Goal: Transaction & Acquisition: Purchase product/service

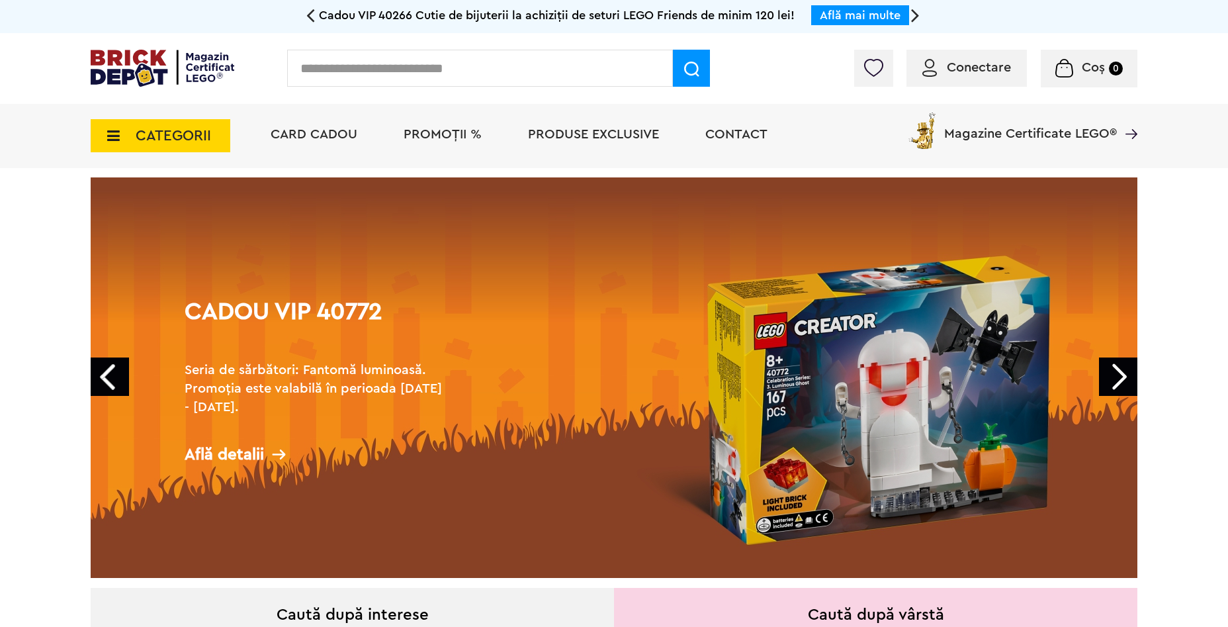
click at [1115, 375] on link "Next" at bounding box center [1118, 376] width 38 height 38
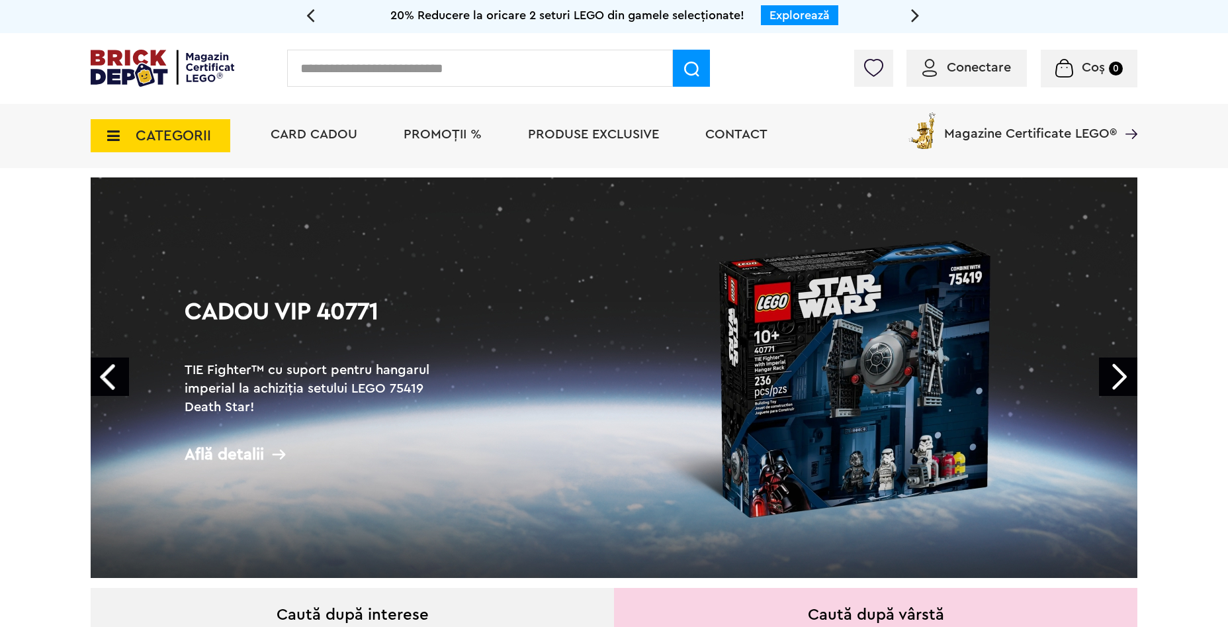
click at [1115, 375] on link "Next" at bounding box center [1118, 376] width 38 height 38
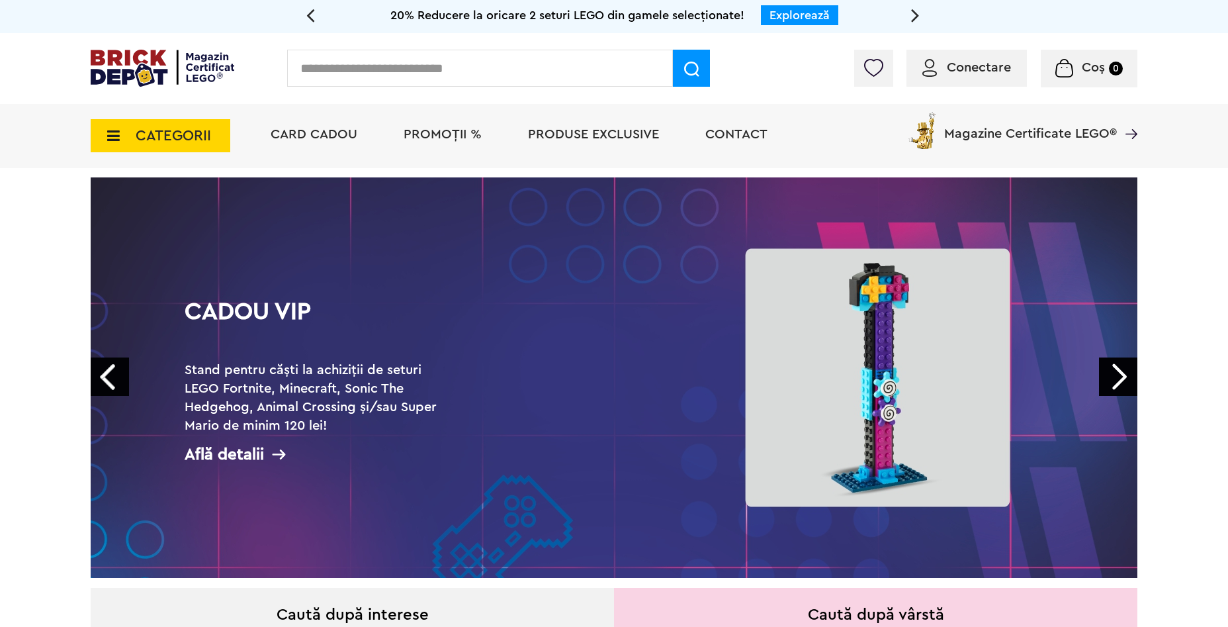
click at [1115, 375] on link "Next" at bounding box center [1118, 376] width 38 height 38
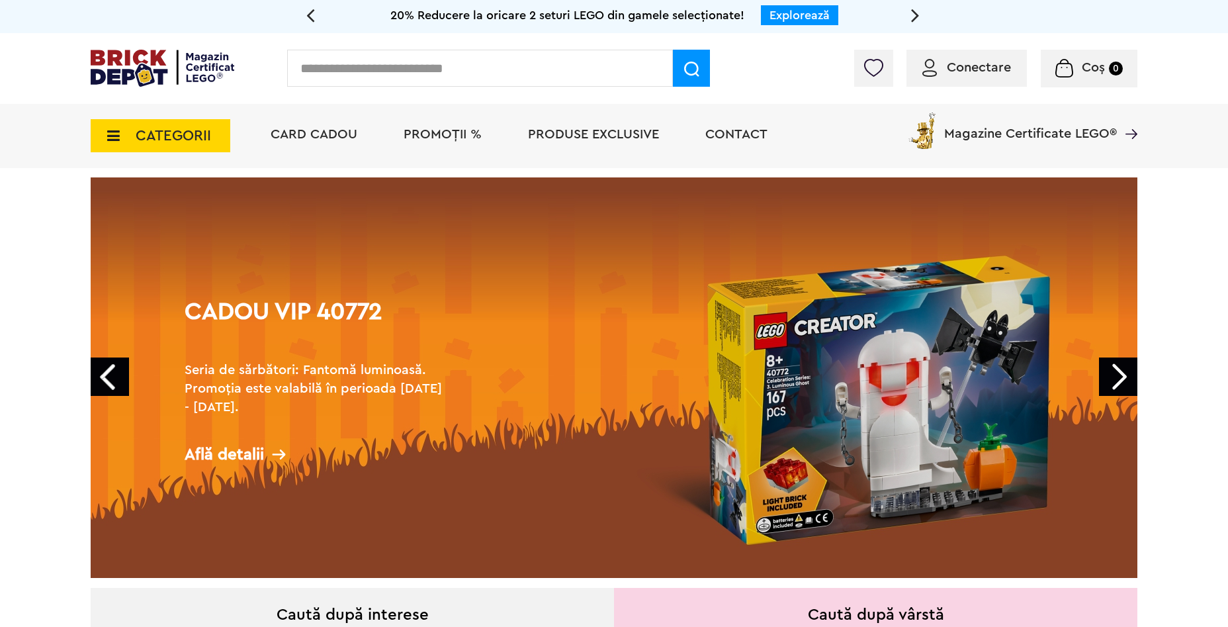
click at [1115, 375] on link "Next" at bounding box center [1118, 376] width 38 height 38
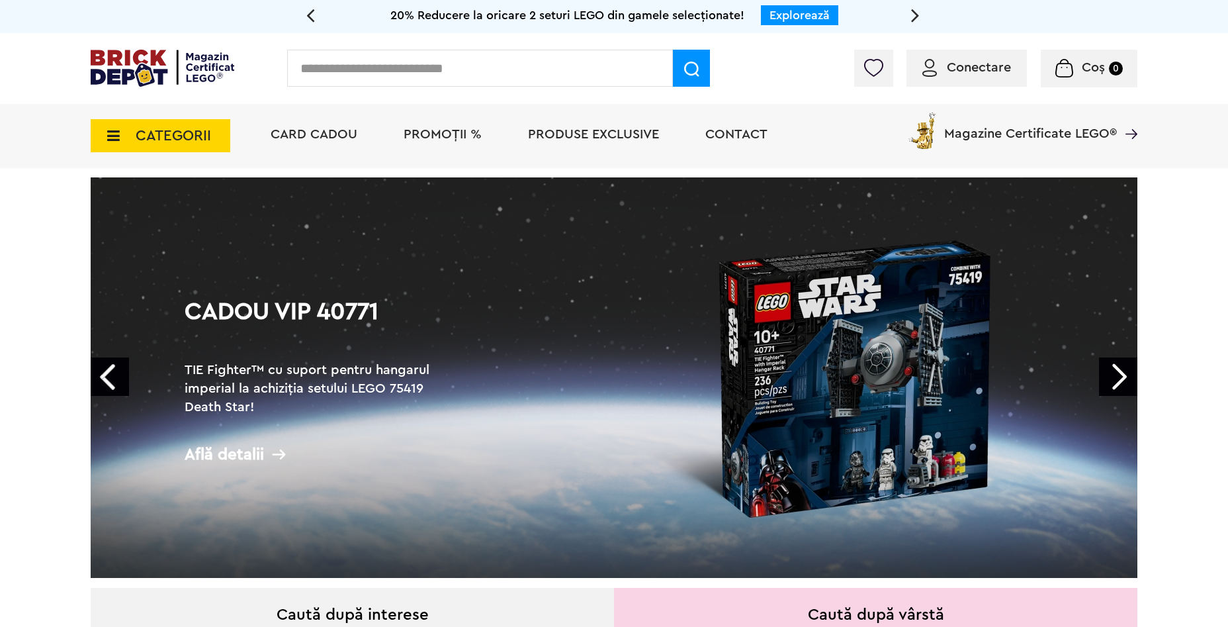
click at [439, 136] on span "PROMOȚII %" at bounding box center [443, 134] width 78 height 13
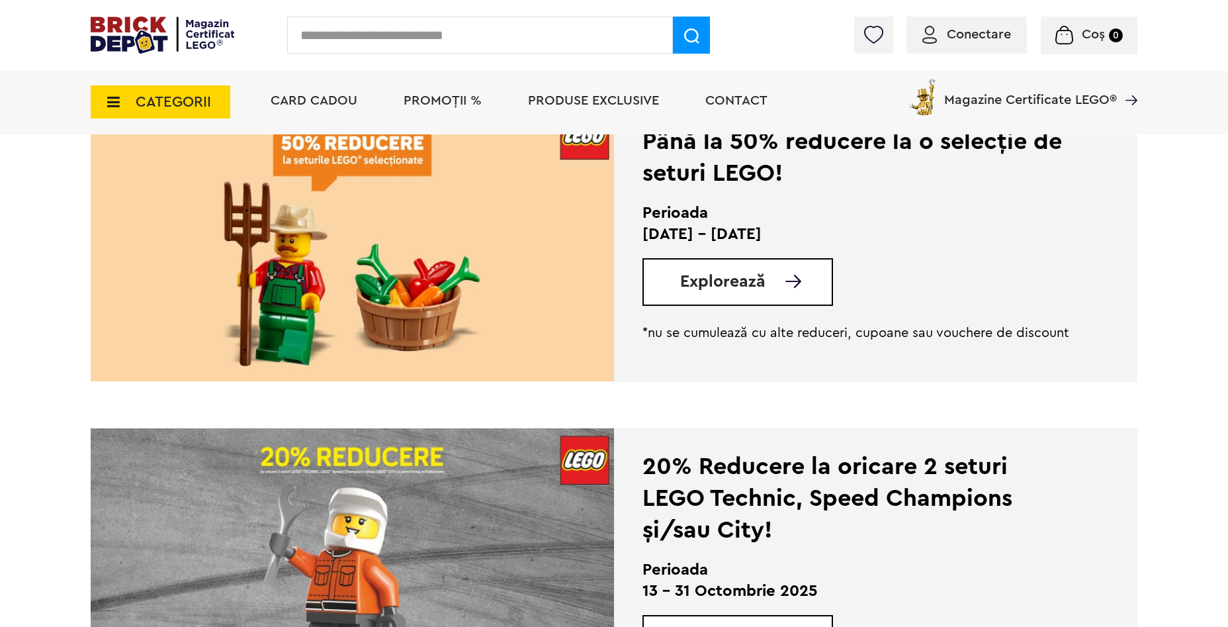
scroll to position [397, 0]
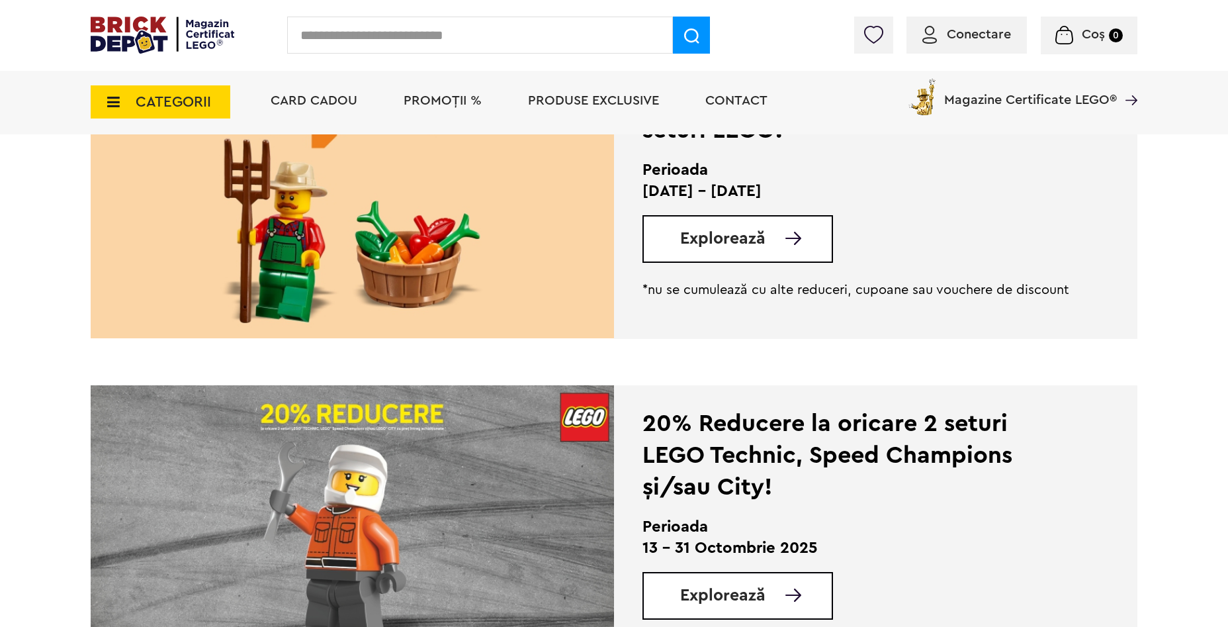
click at [742, 243] on span "Explorează" at bounding box center [722, 238] width 85 height 17
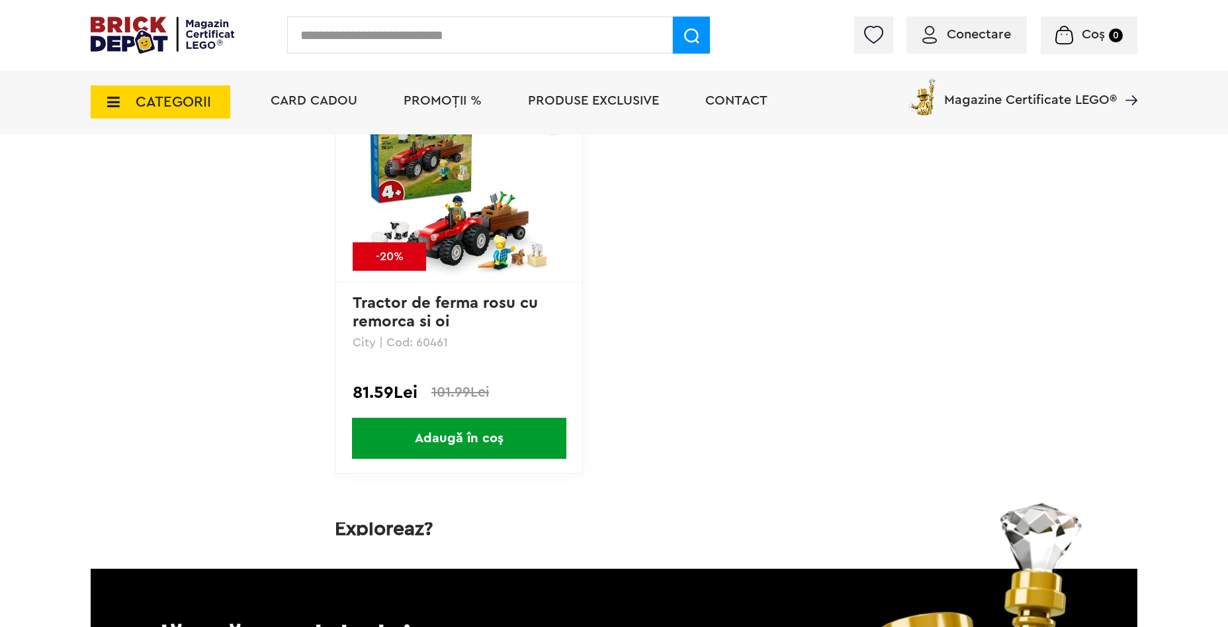
scroll to position [6682, 0]
